Goal: Use online tool/utility: Utilize a website feature to perform a specific function

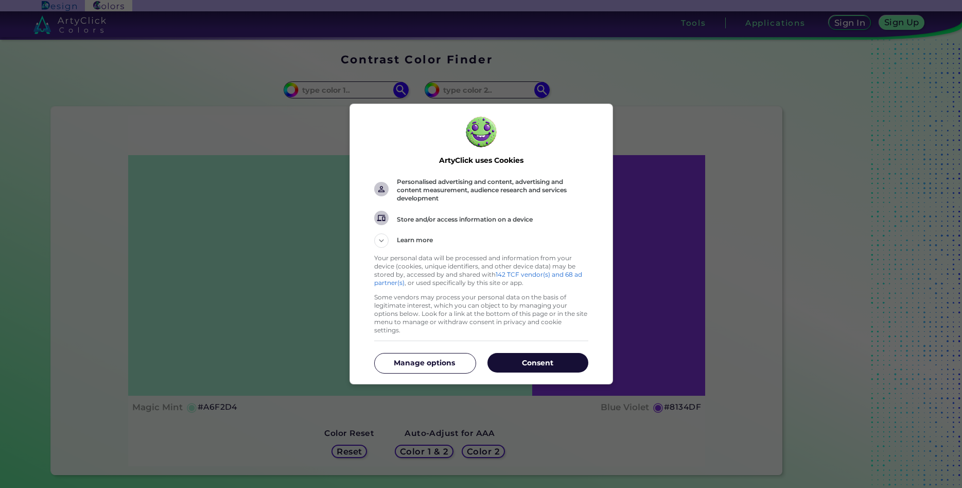
drag, startPoint x: 526, startPoint y: 369, endPoint x: 524, endPoint y: 340, distance: 28.9
click at [525, 368] on div "Consent Manage options" at bounding box center [481, 362] width 214 height 35
click at [529, 357] on p "Consent" at bounding box center [538, 362] width 101 height 10
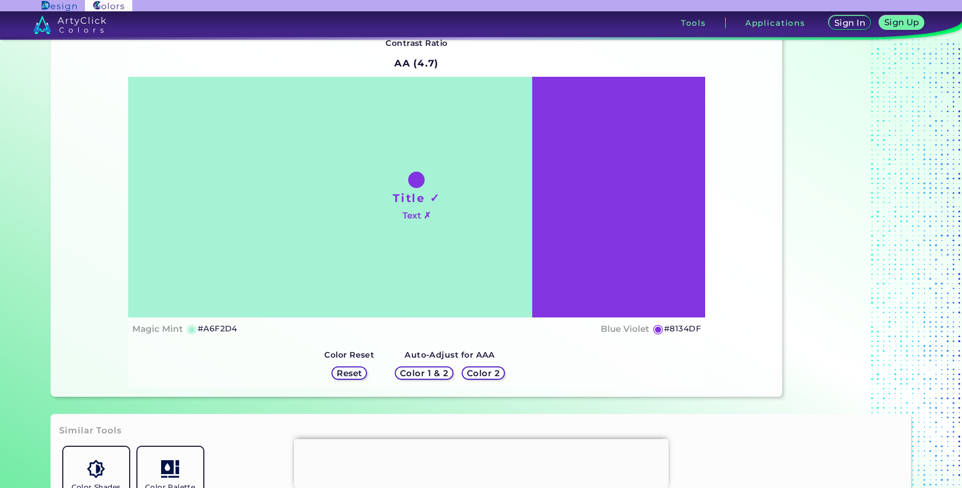
scroll to position [53, 0]
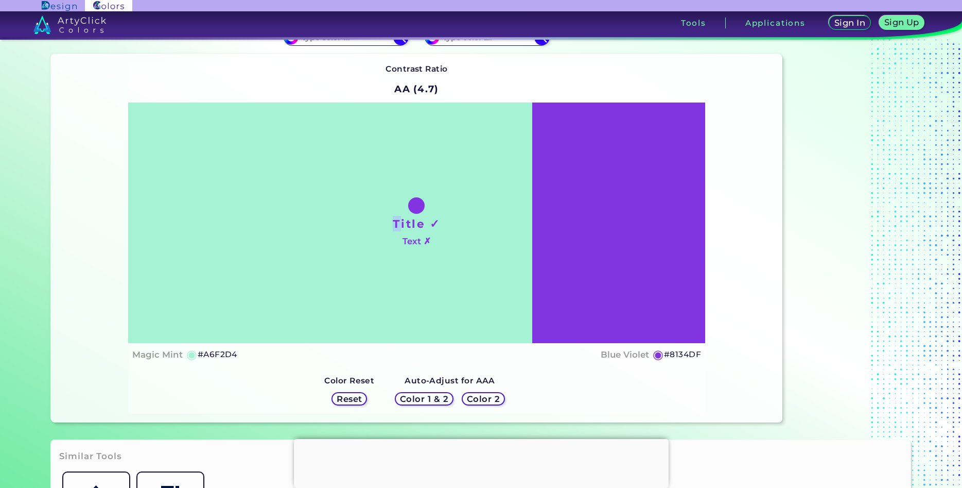
drag, startPoint x: 413, startPoint y: 197, endPoint x: 402, endPoint y: 233, distance: 37.8
click at [402, 233] on div "Title ✓ Text ✗" at bounding box center [416, 222] width 577 height 240
drag, startPoint x: 416, startPoint y: 229, endPoint x: 422, endPoint y: 230, distance: 6.3
click at [418, 228] on h1 "Title ✓" at bounding box center [416, 223] width 47 height 15
drag, startPoint x: 431, startPoint y: 401, endPoint x: 427, endPoint y: 407, distance: 7.0
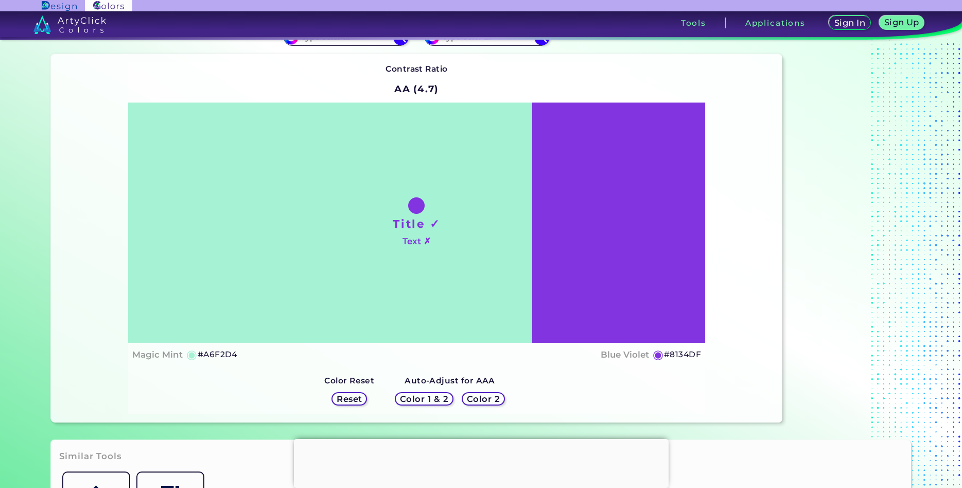
click at [429, 402] on h5 "Color 1 & 2" at bounding box center [425, 398] width 44 height 8
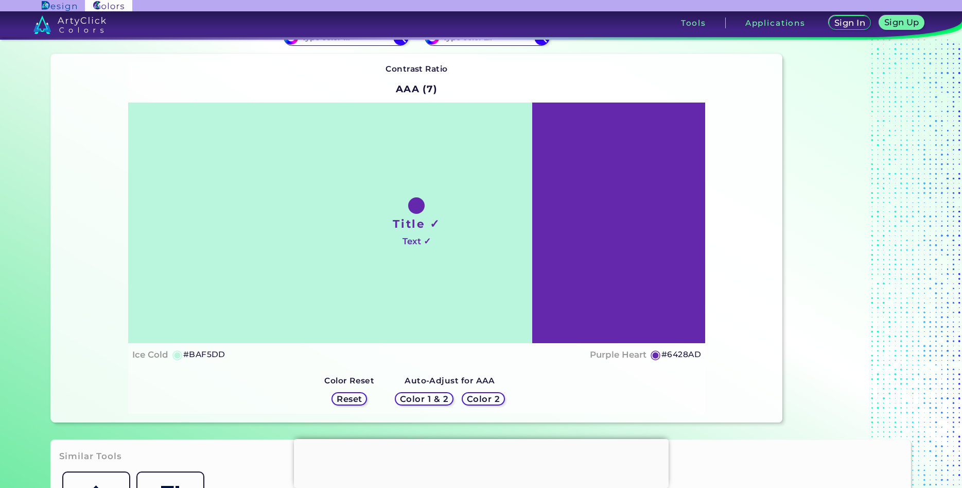
click at [433, 393] on div "Color 1 & 2" at bounding box center [424, 398] width 53 height 12
click at [435, 396] on h5 "Color 1 & 2" at bounding box center [425, 398] width 44 height 8
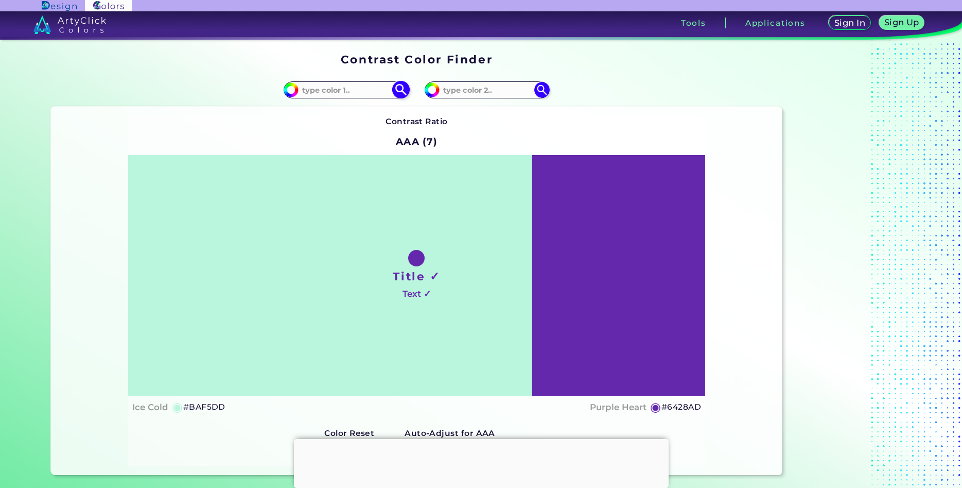
click at [370, 88] on input at bounding box center [347, 90] width 96 height 14
click at [358, 89] on input at bounding box center [347, 90] width 96 height 14
type input "#00ffff"
click at [403, 86] on img at bounding box center [401, 90] width 18 height 18
type input "#00ffff"
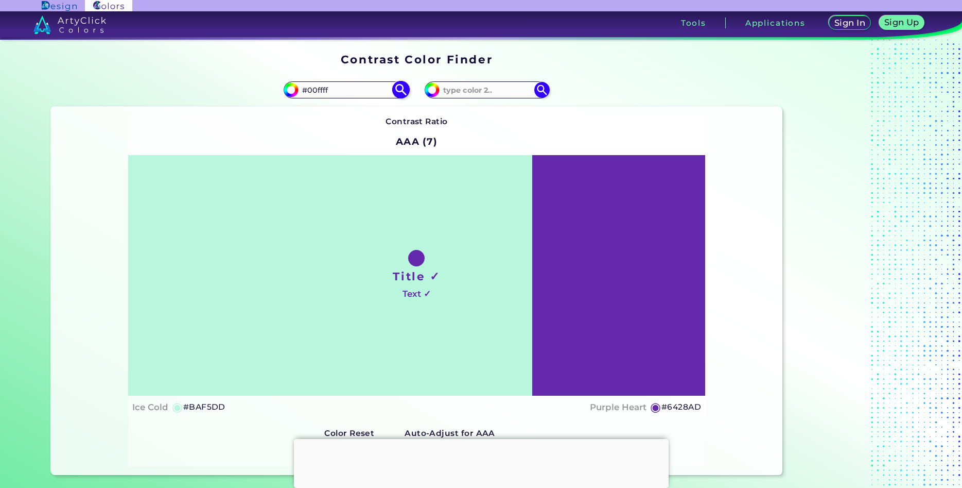
type input "#00FFFF"
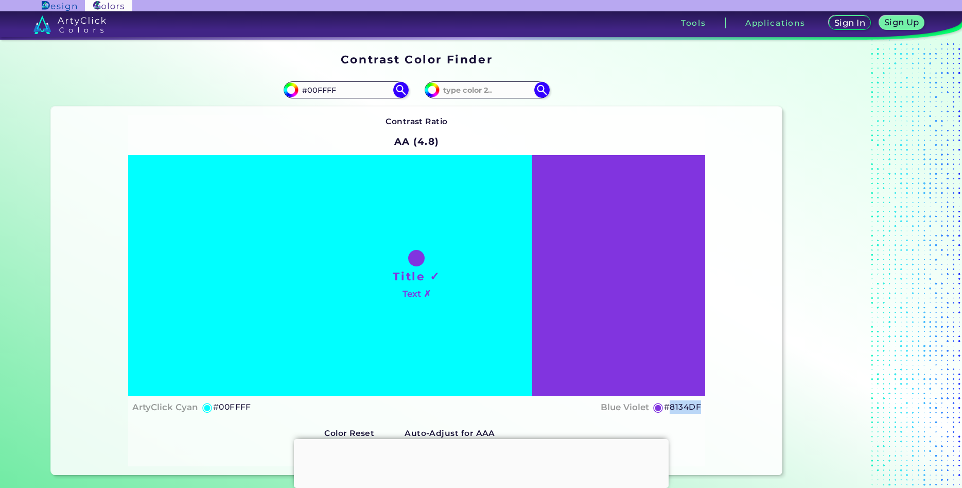
drag, startPoint x: 715, startPoint y: 408, endPoint x: 675, endPoint y: 429, distance: 45.4
click at [673, 431] on div "Contrast Ratio AA (4.8) Title ✓ Text ✗ ArtyClick Cyan ◉ #00FFFF Blue Violet ◉ R…" at bounding box center [417, 291] width 732 height 368
